Goal: Complete application form

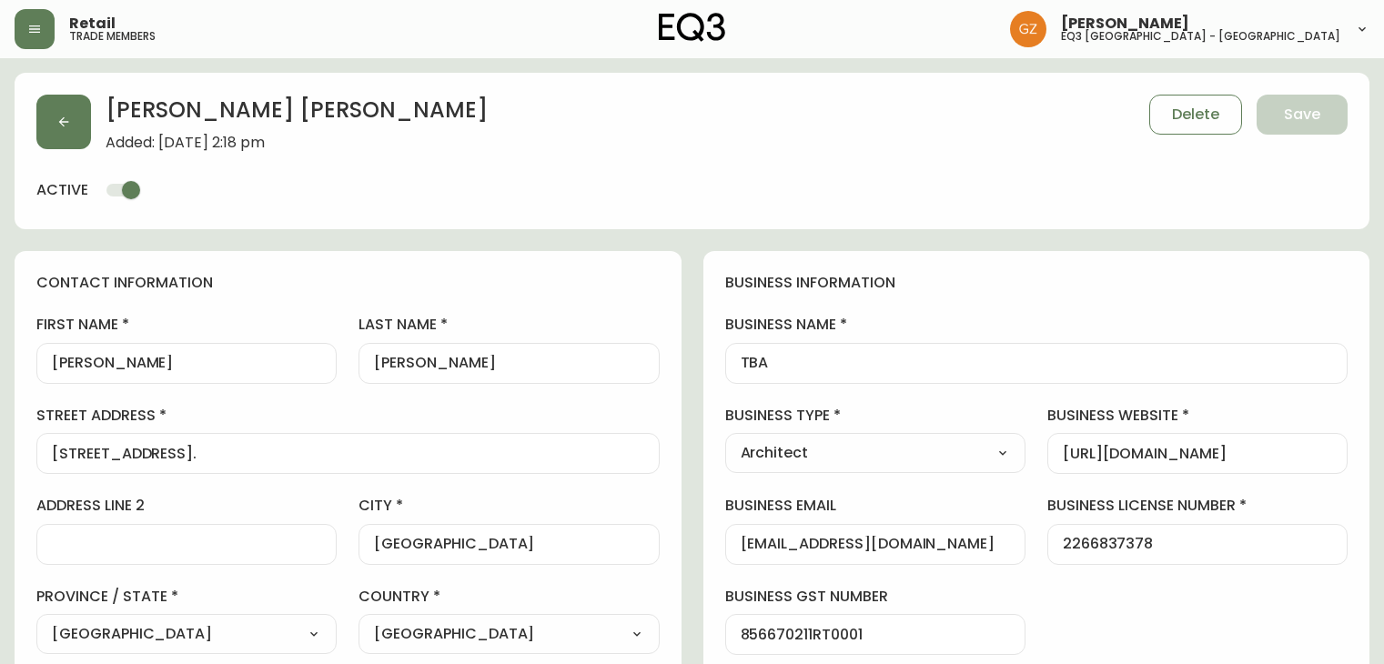
select select "QC"
select select "CA"
select select "CA_EN"
select select "Other"
select select "Architect"
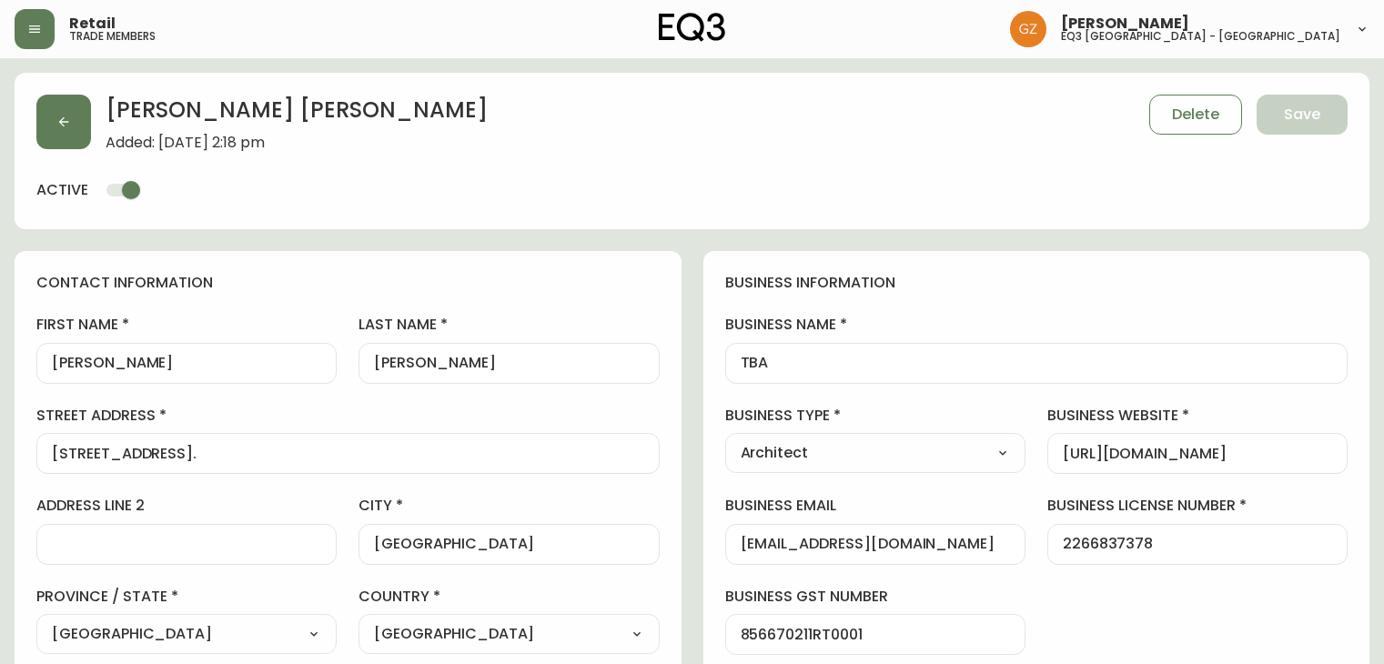
select select "cjw10z96t00cw6gs04aeyfqxf"
select select "false"
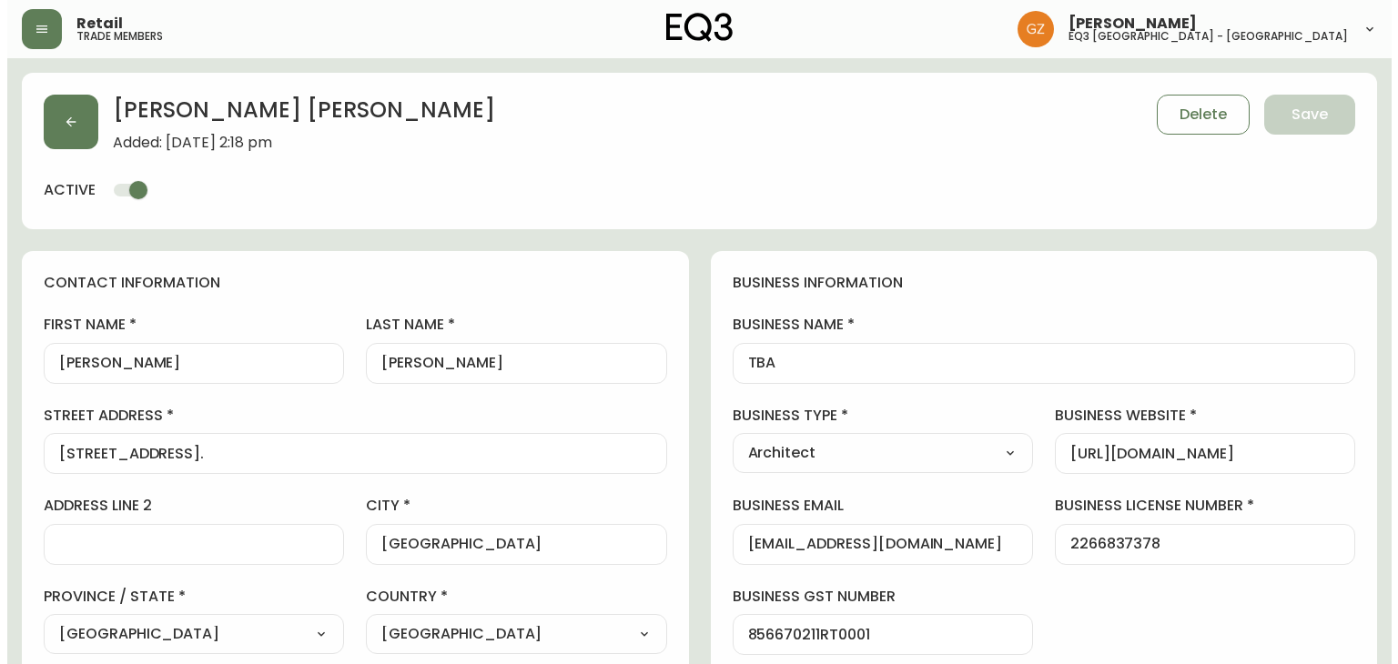
scroll to position [182, 0]
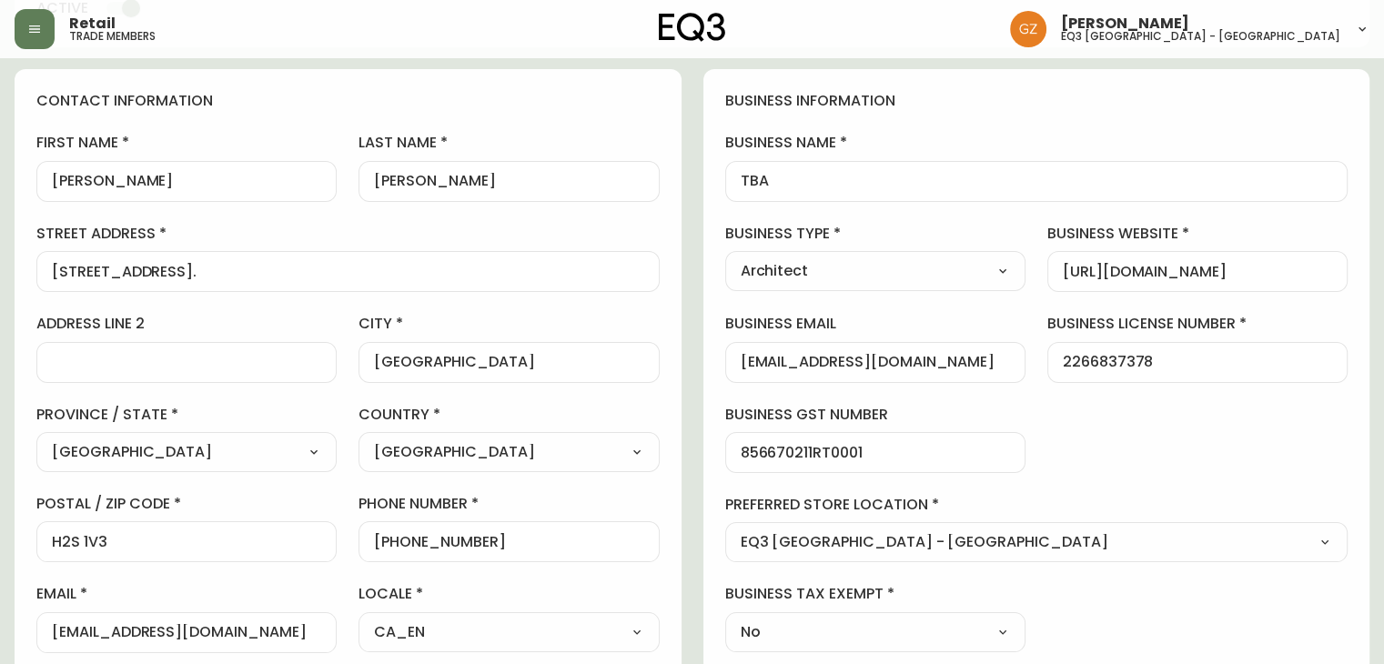
click at [106, 32] on h5 "trade members" at bounding box center [112, 36] width 86 height 11
drag, startPoint x: 55, startPoint y: 37, endPoint x: 40, endPoint y: 35, distance: 14.8
click at [54, 36] on div "Retail trade members" at bounding box center [240, 29] width 451 height 40
click at [31, 31] on icon "button" at bounding box center [34, 29] width 15 height 15
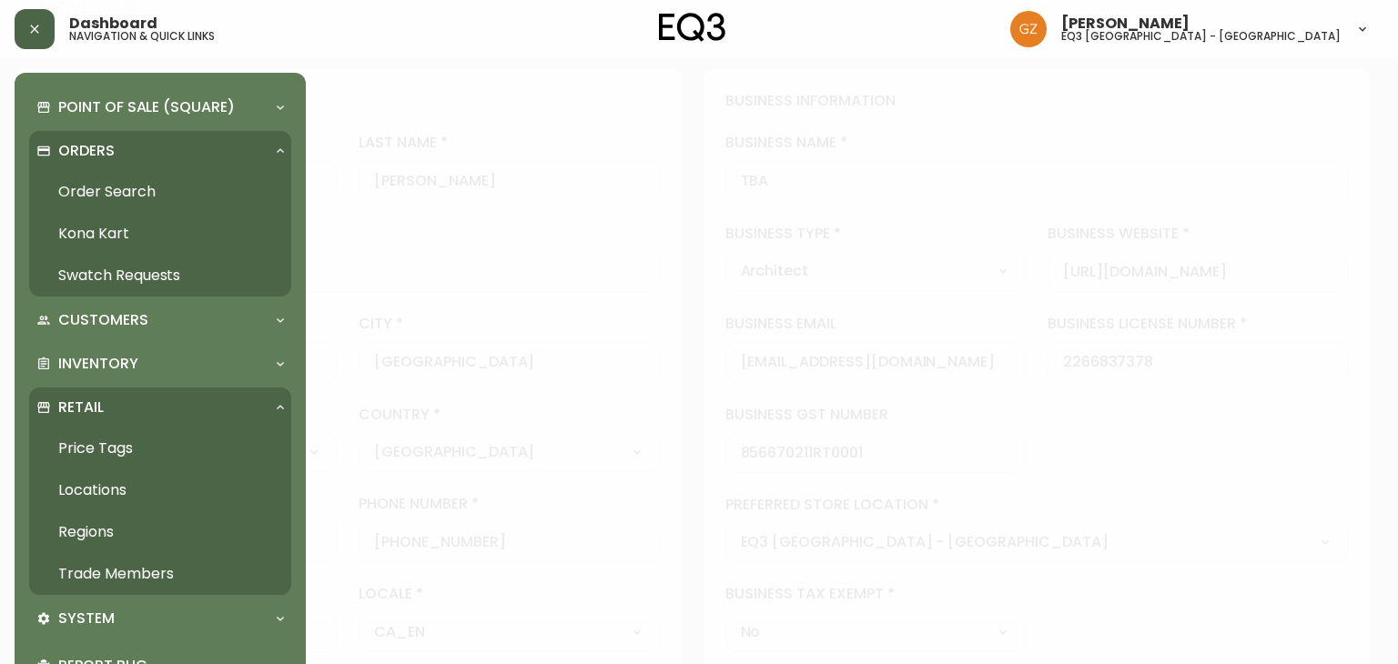
scroll to position [183, 0]
